Goal: Task Accomplishment & Management: Use online tool/utility

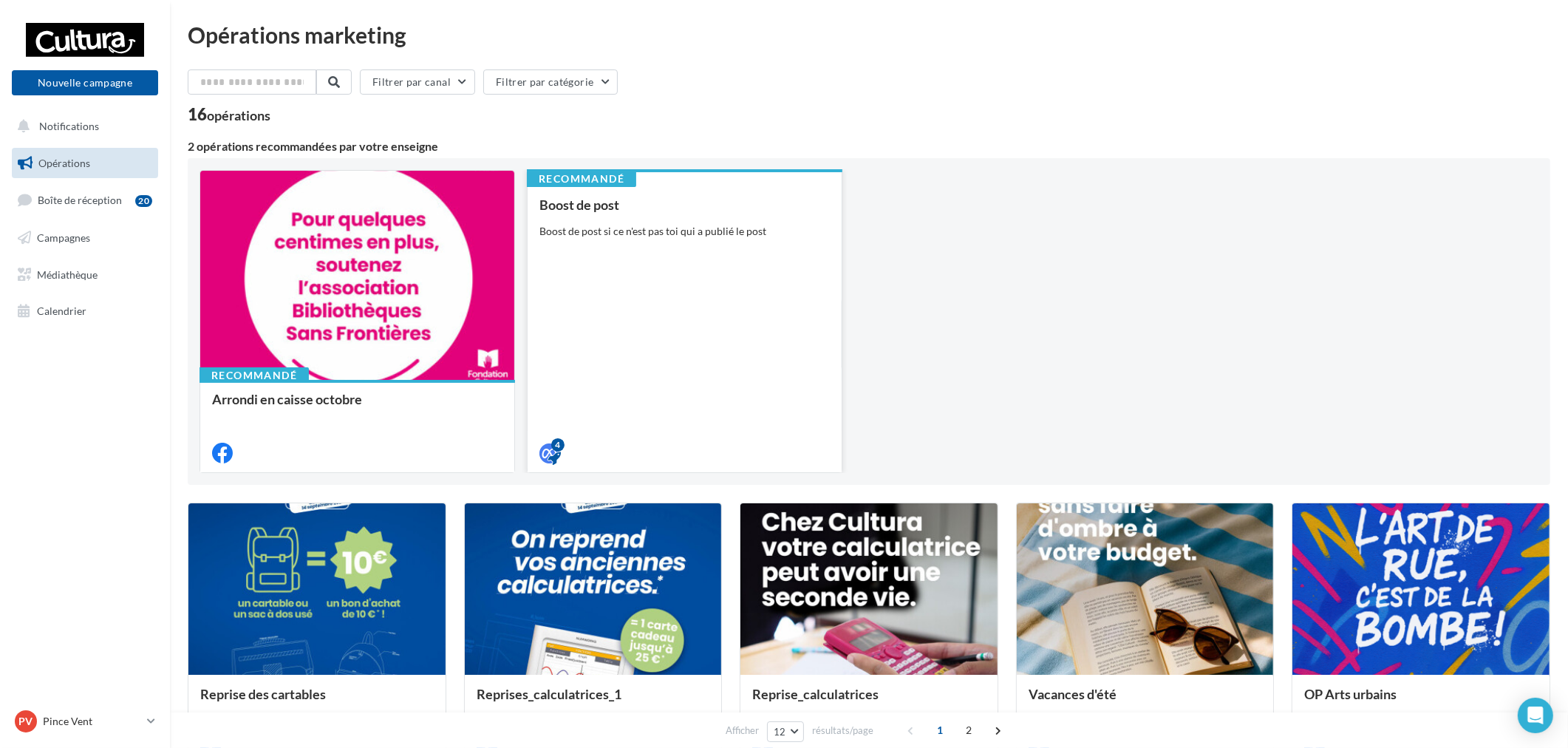
click at [702, 234] on div "Boost de post si ce n'est pas toi qui a publié le post" at bounding box center [684, 232] width 290 height 15
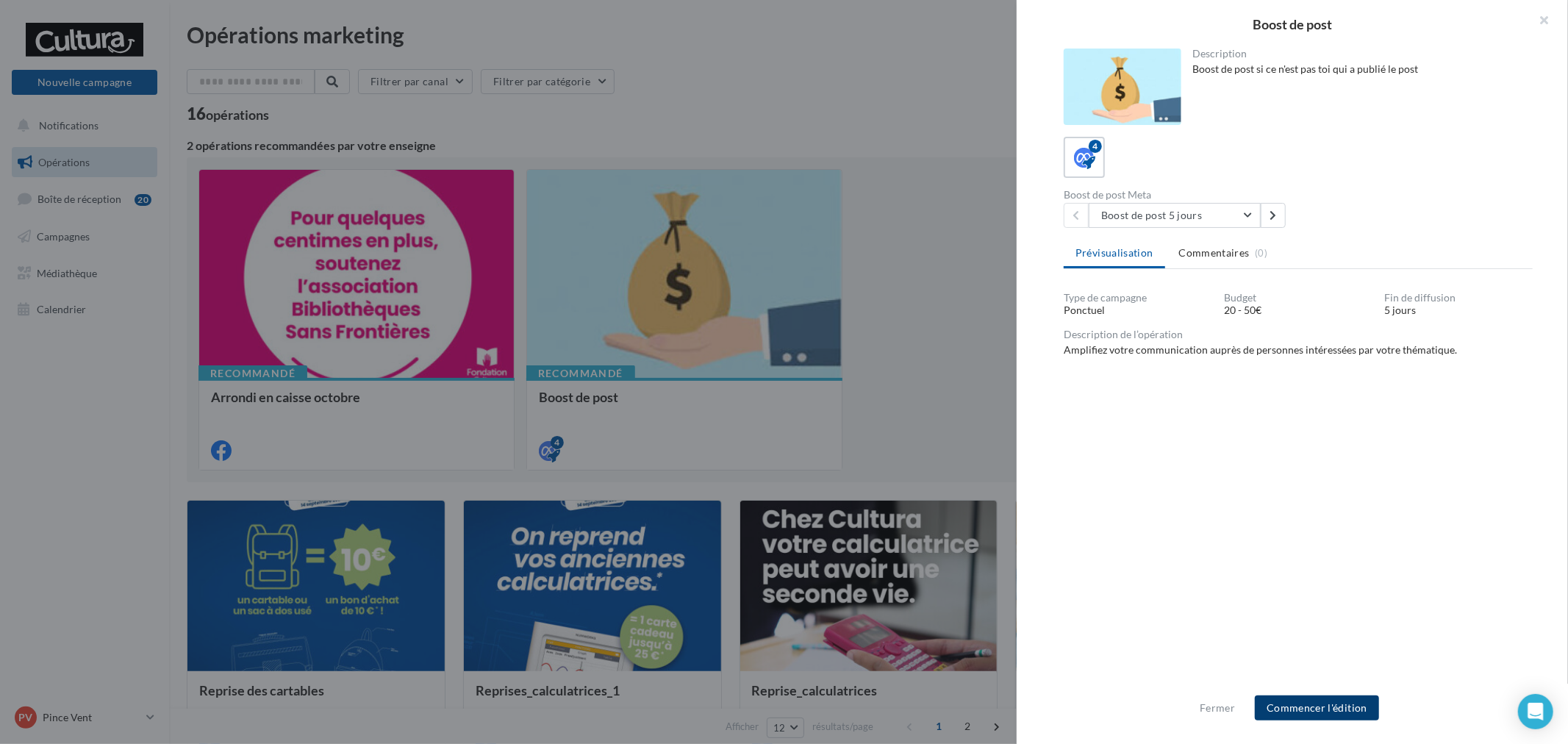
click at [1340, 708] on button "Commencer l'édition" at bounding box center [1317, 708] width 124 height 25
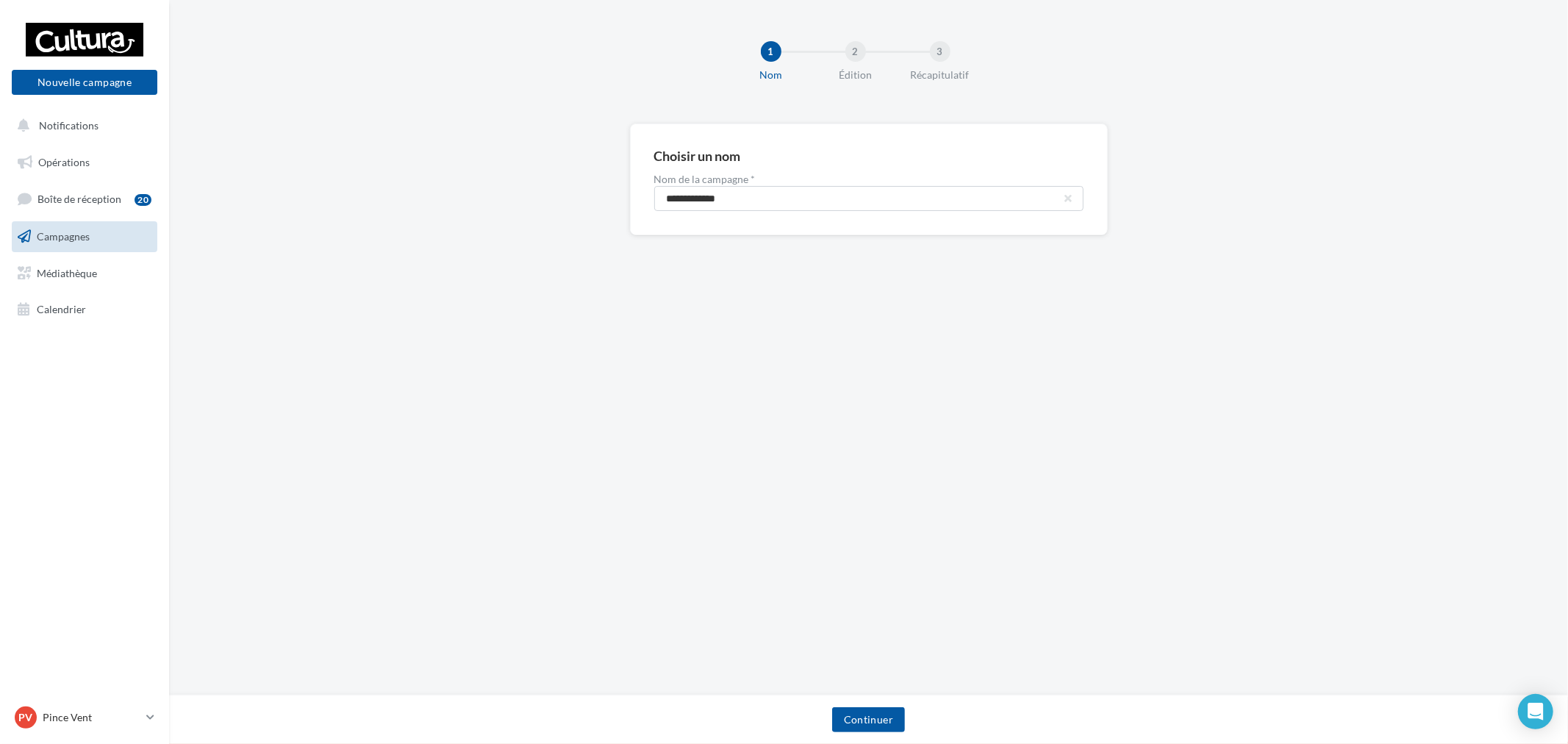
click at [789, 194] on input "**********" at bounding box center [869, 198] width 430 height 25
type input "**********"
click at [905, 709] on div "Continuer" at bounding box center [868, 722] width 1375 height 31
click at [851, 723] on button "Continuer" at bounding box center [868, 720] width 72 height 25
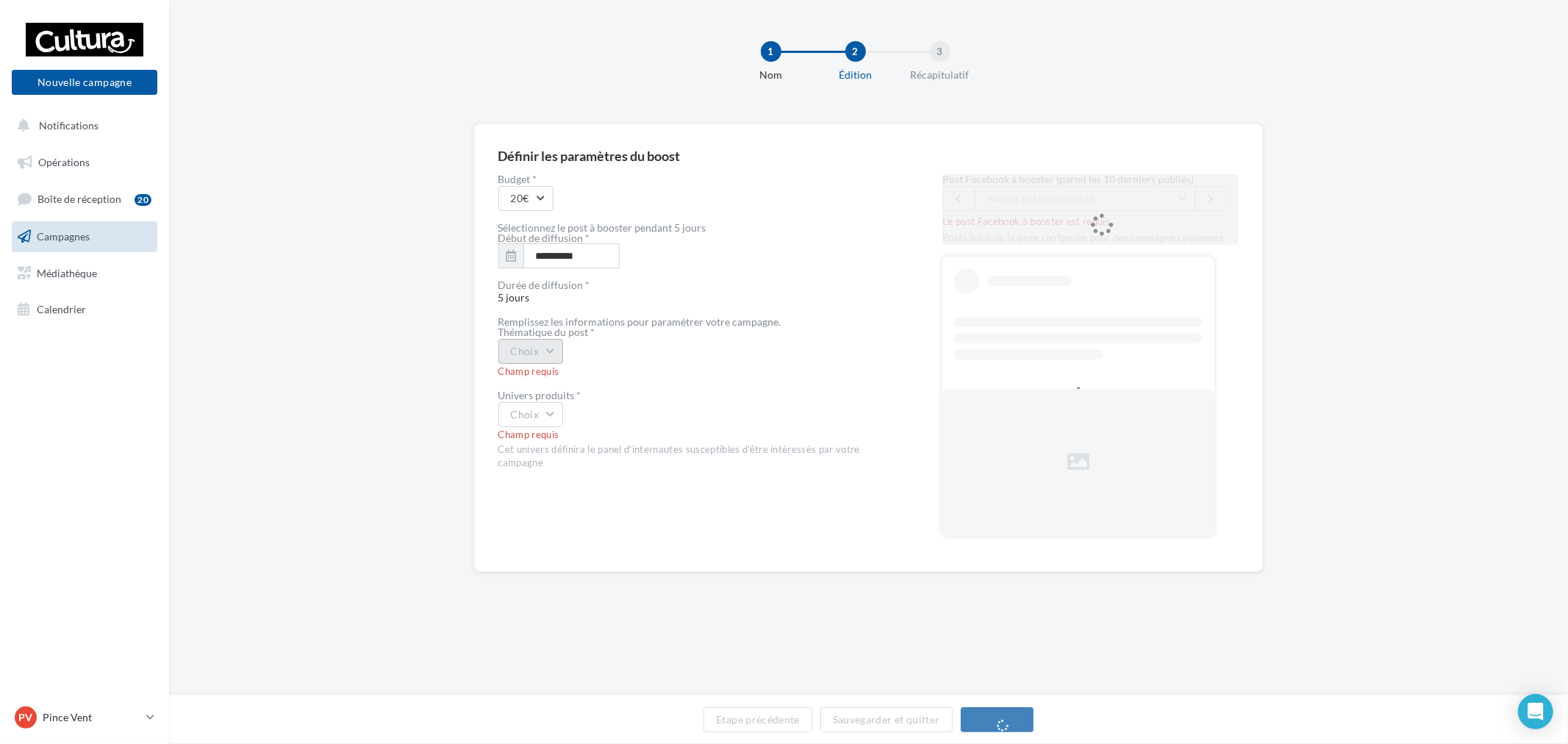
click at [546, 355] on button "Choix" at bounding box center [531, 351] width 66 height 25
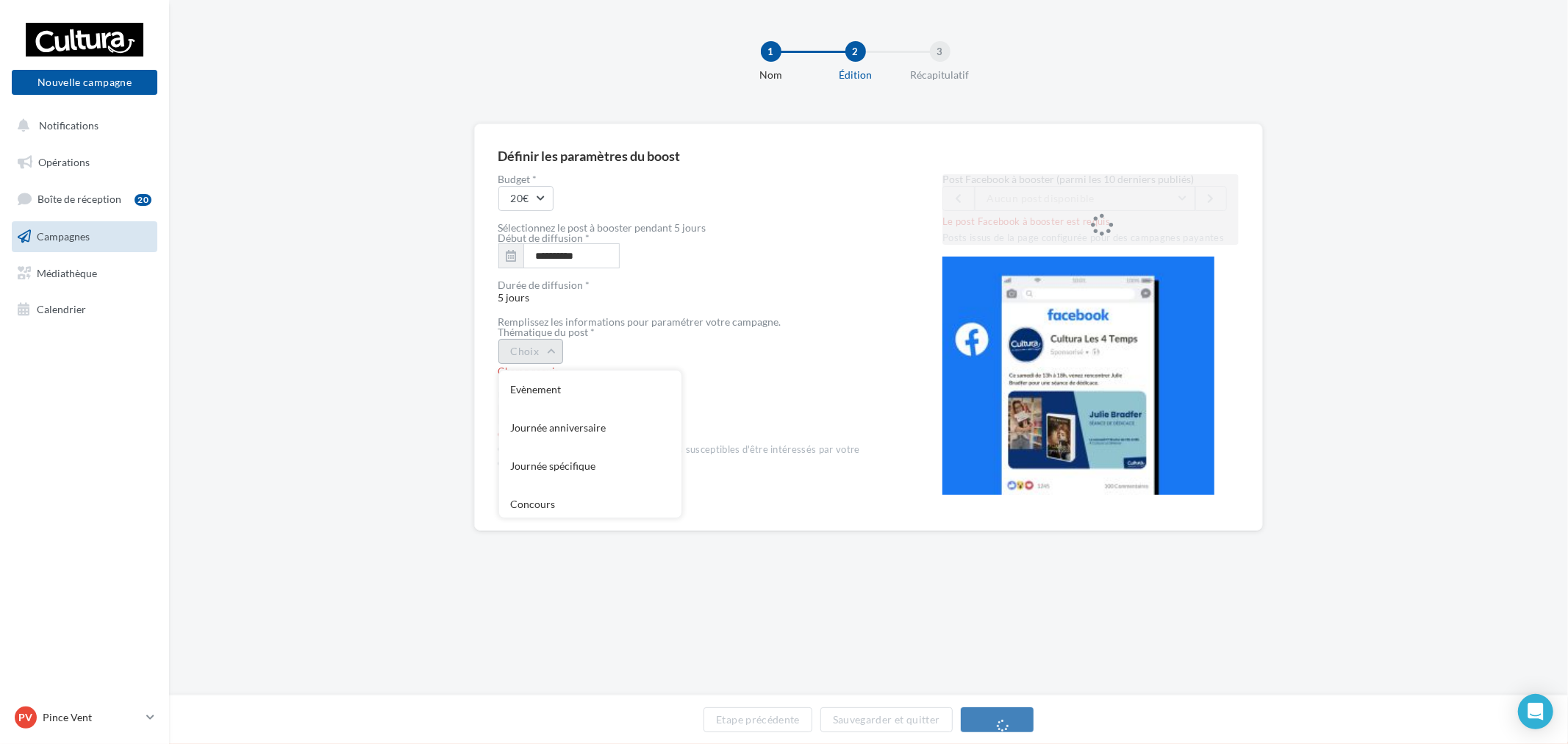
scroll to position [158, 0]
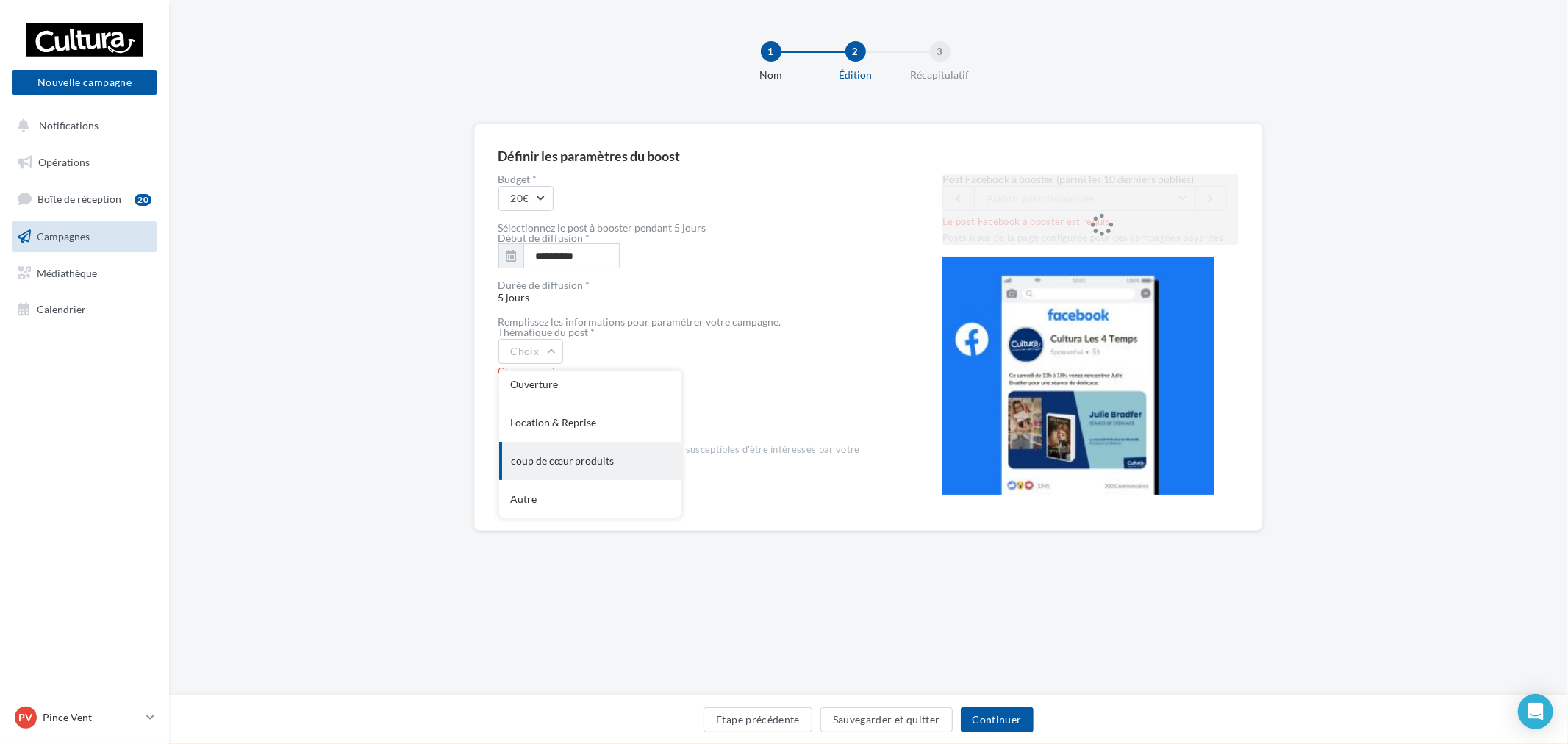
click at [574, 458] on div "coup de cœur produits" at bounding box center [590, 461] width 182 height 39
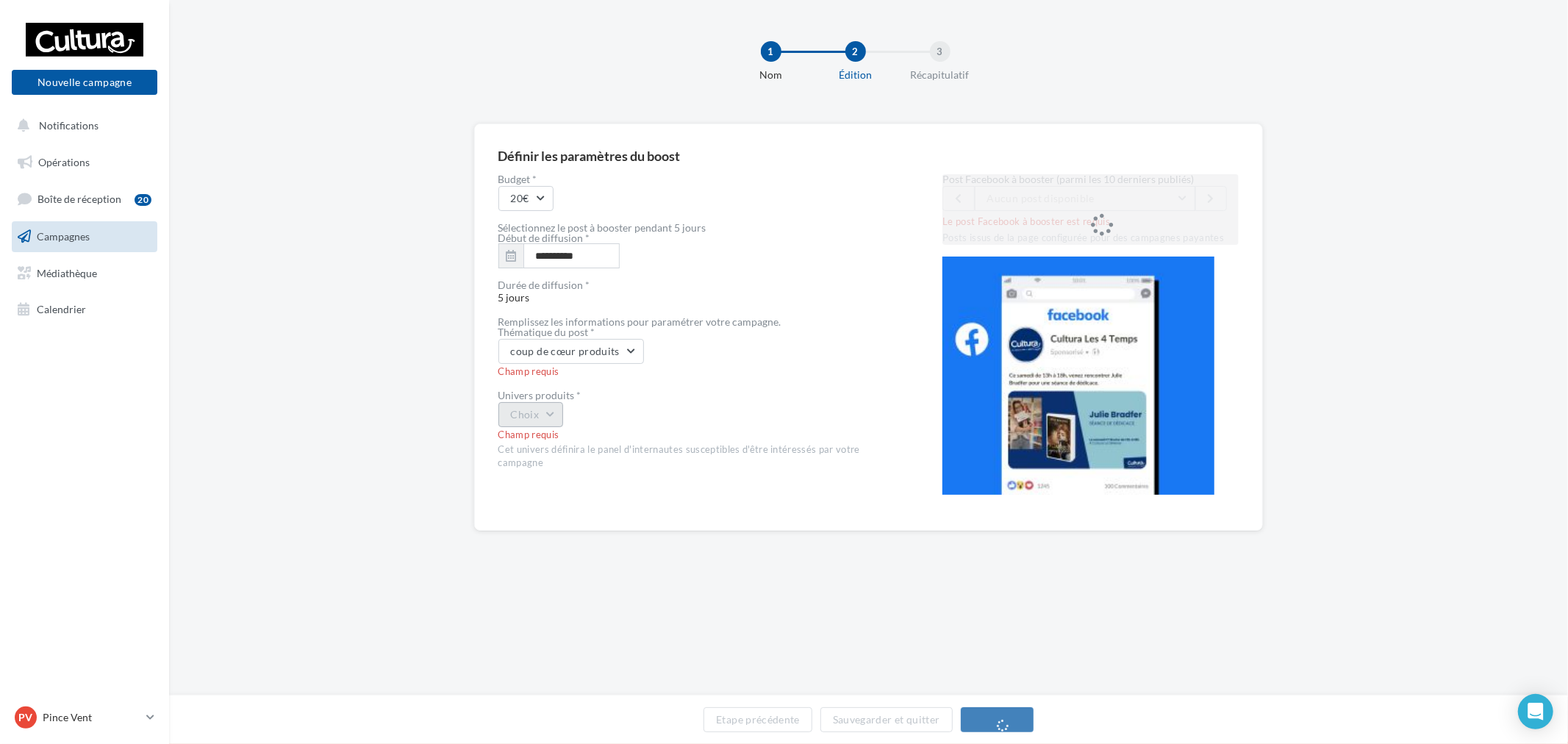
click at [553, 427] on button "Choix" at bounding box center [531, 415] width 66 height 25
click at [591, 562] on div "Loisirs créatifs" at bounding box center [590, 553] width 182 height 39
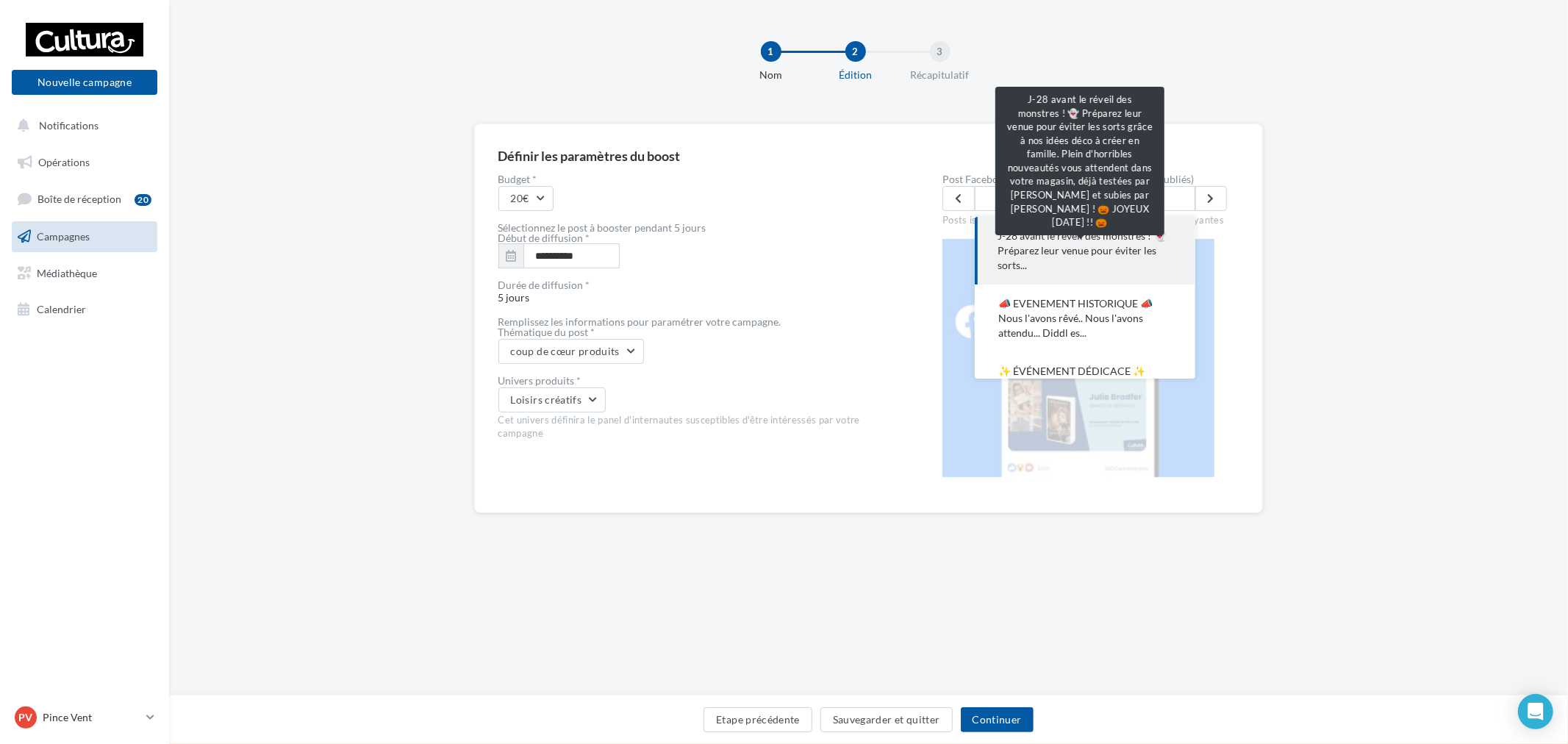
click at [1125, 235] on span "J-28 avant le réveil des monstres ! 👻 Préparez leur venue pour éviter les sorts…" at bounding box center [1085, 250] width 174 height 44
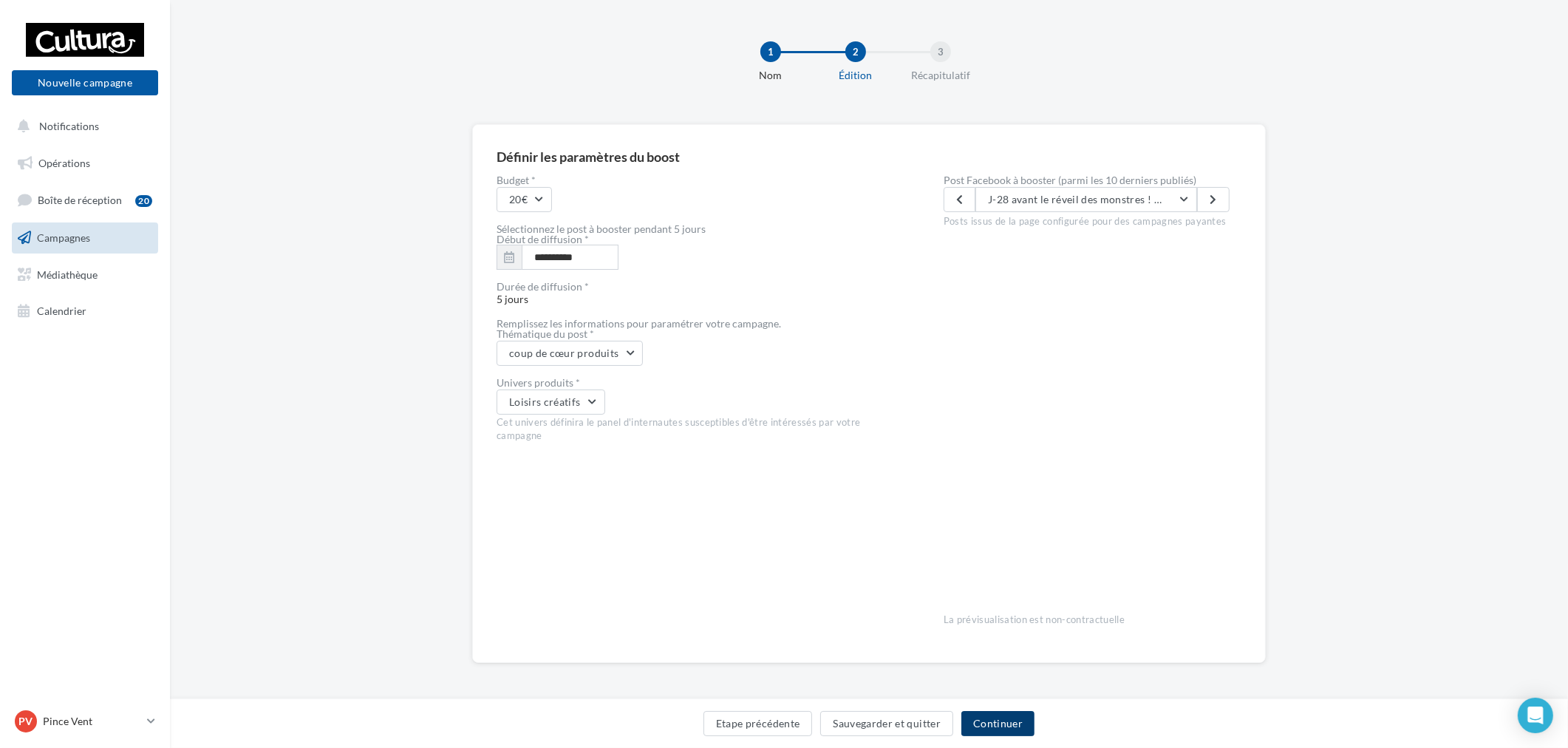
click at [1001, 725] on button "Continuer" at bounding box center [997, 723] width 73 height 26
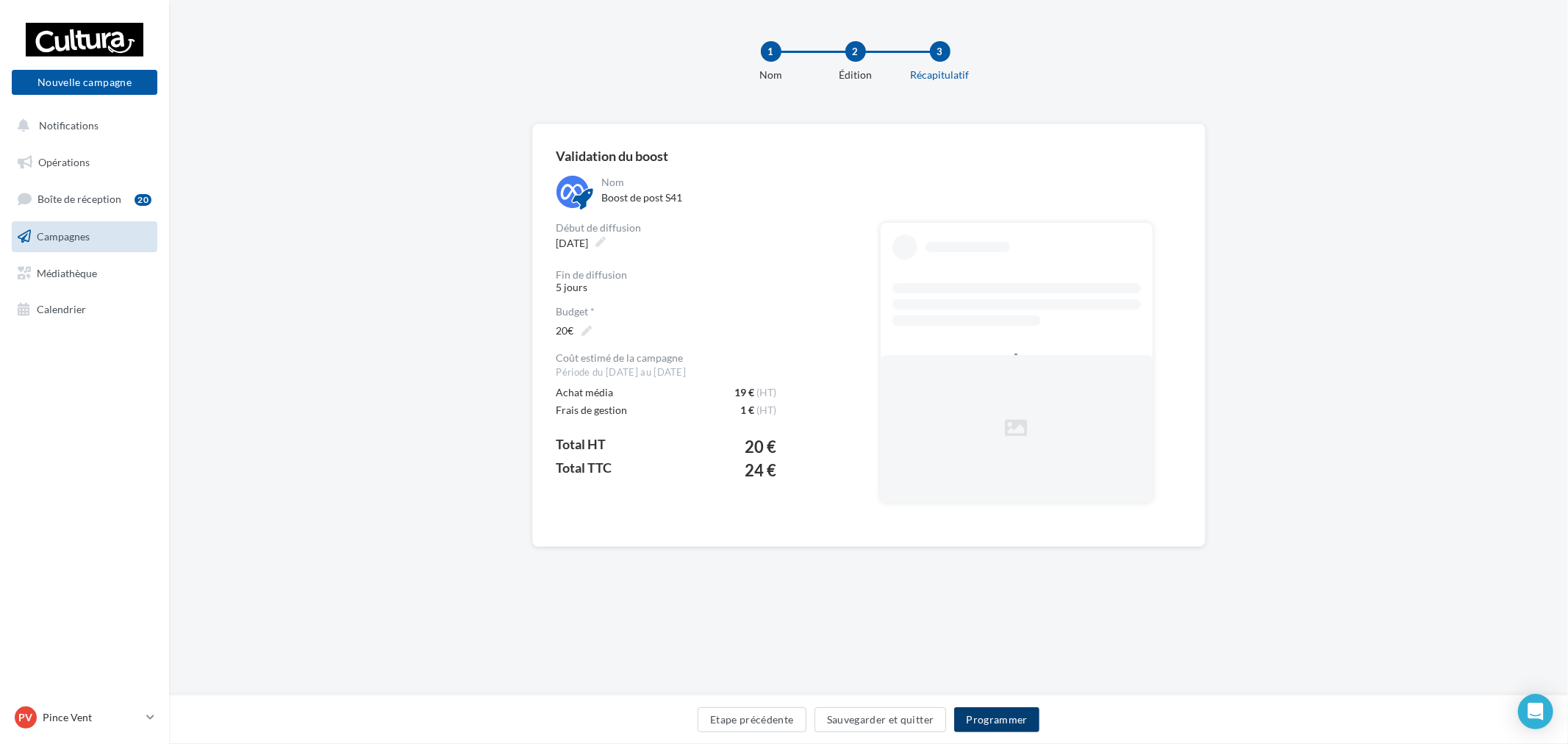
click at [1011, 718] on button "Programmer" at bounding box center [996, 720] width 86 height 25
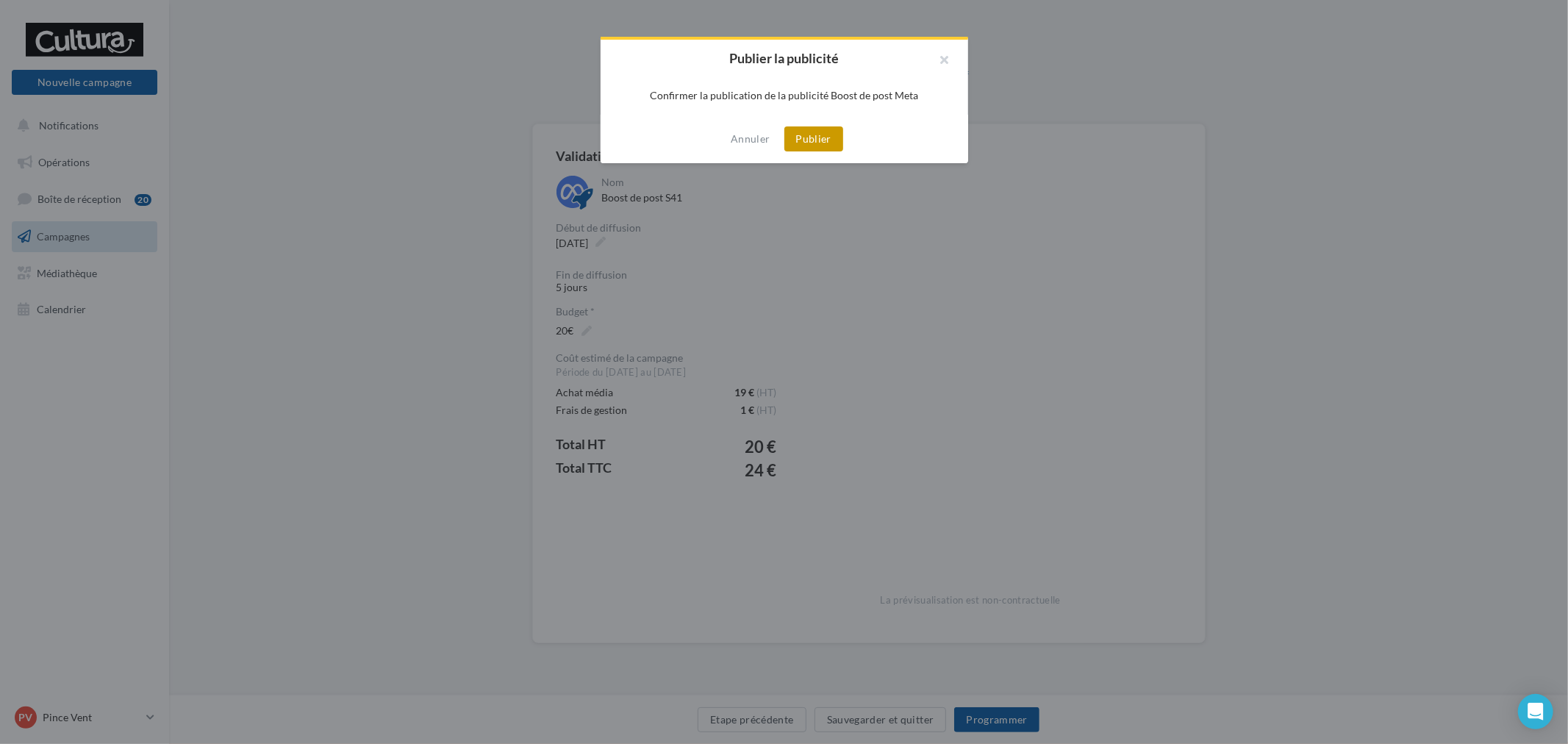
click at [811, 143] on button "Publier" at bounding box center [813, 138] width 59 height 25
